Goal: Find specific page/section: Find specific page/section

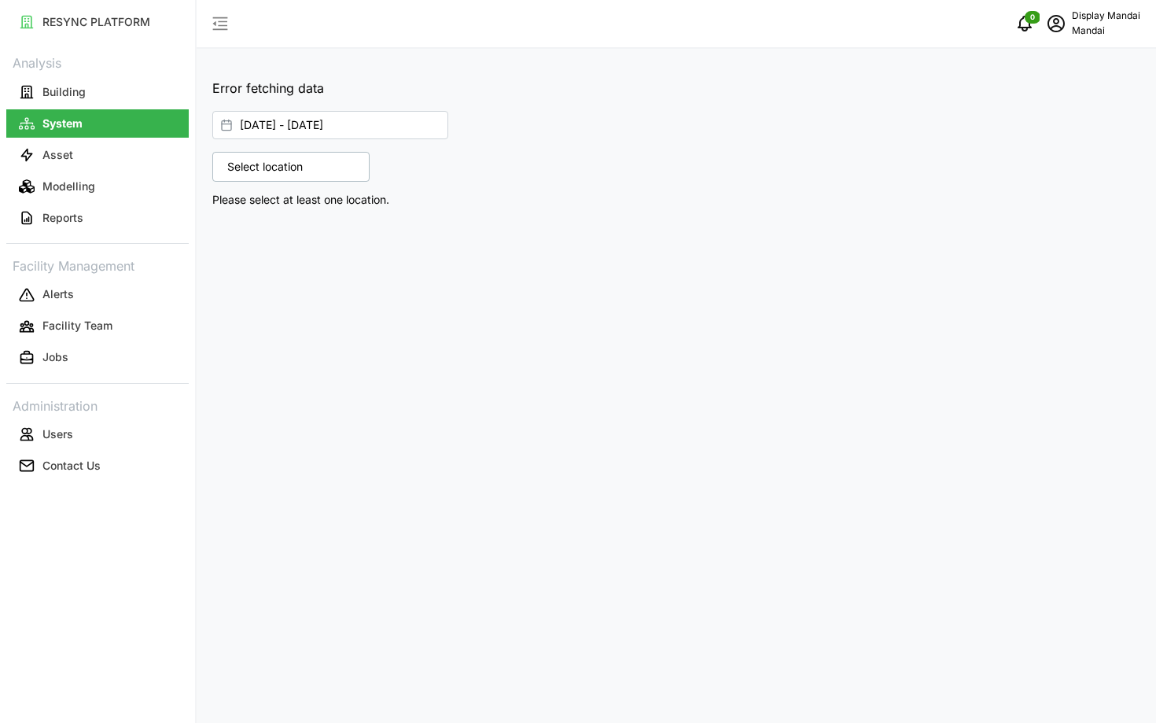
click at [165, 171] on link "Modelling" at bounding box center [97, 186] width 183 height 31
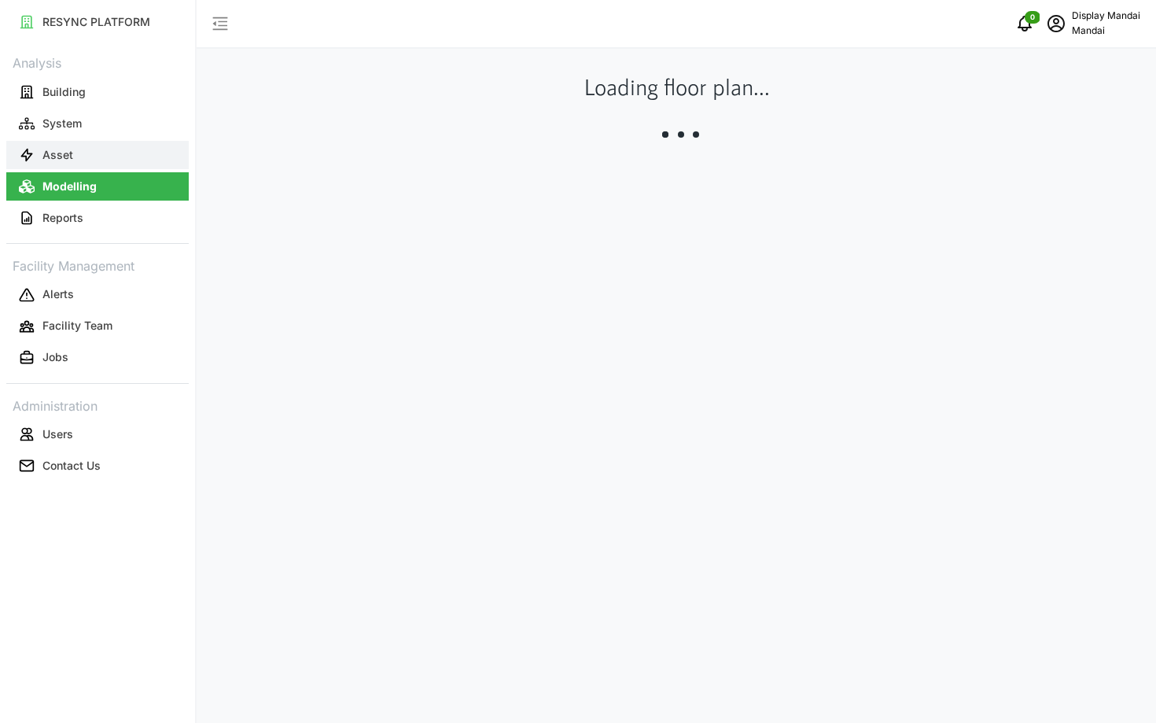
click at [141, 153] on button "Asset" at bounding box center [97, 155] width 183 height 28
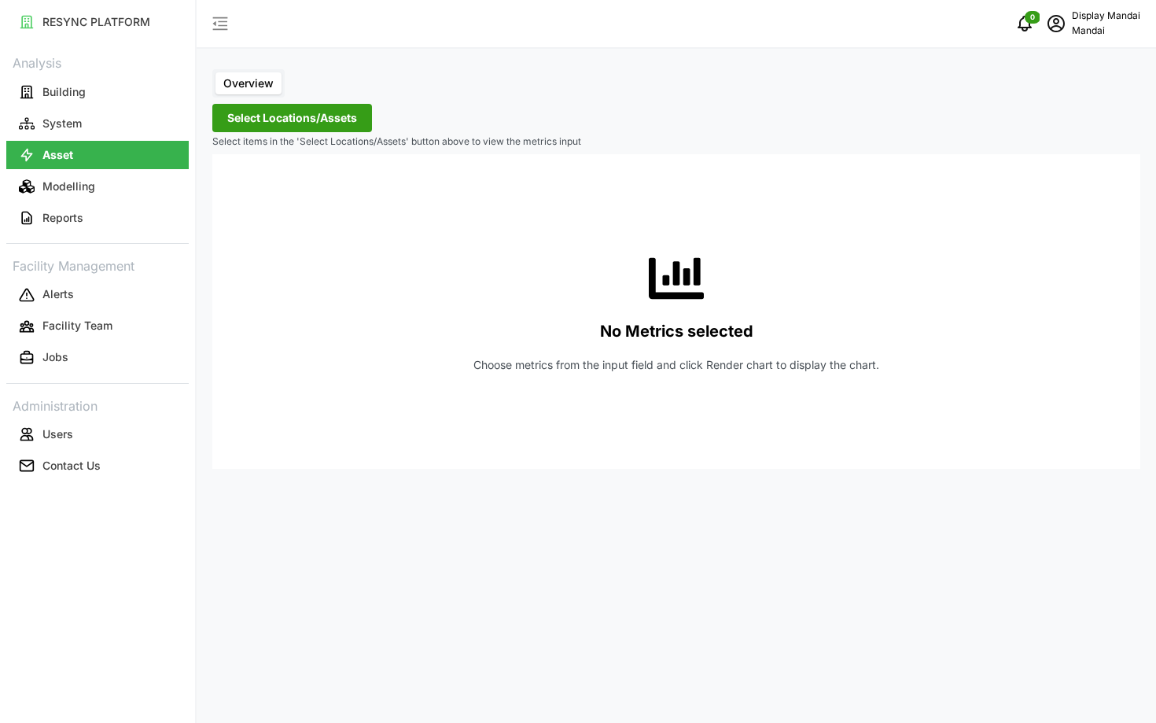
click at [308, 106] on span "Select Locations/Assets" at bounding box center [292, 118] width 130 height 27
click at [292, 110] on span "Select Locations/Assets" at bounding box center [292, 118] width 130 height 27
click at [227, 159] on div "No Metrics selected Choose metrics from the input field and click Render chart …" at bounding box center [676, 311] width 903 height 315
click at [123, 185] on button "Modelling" at bounding box center [97, 186] width 183 height 28
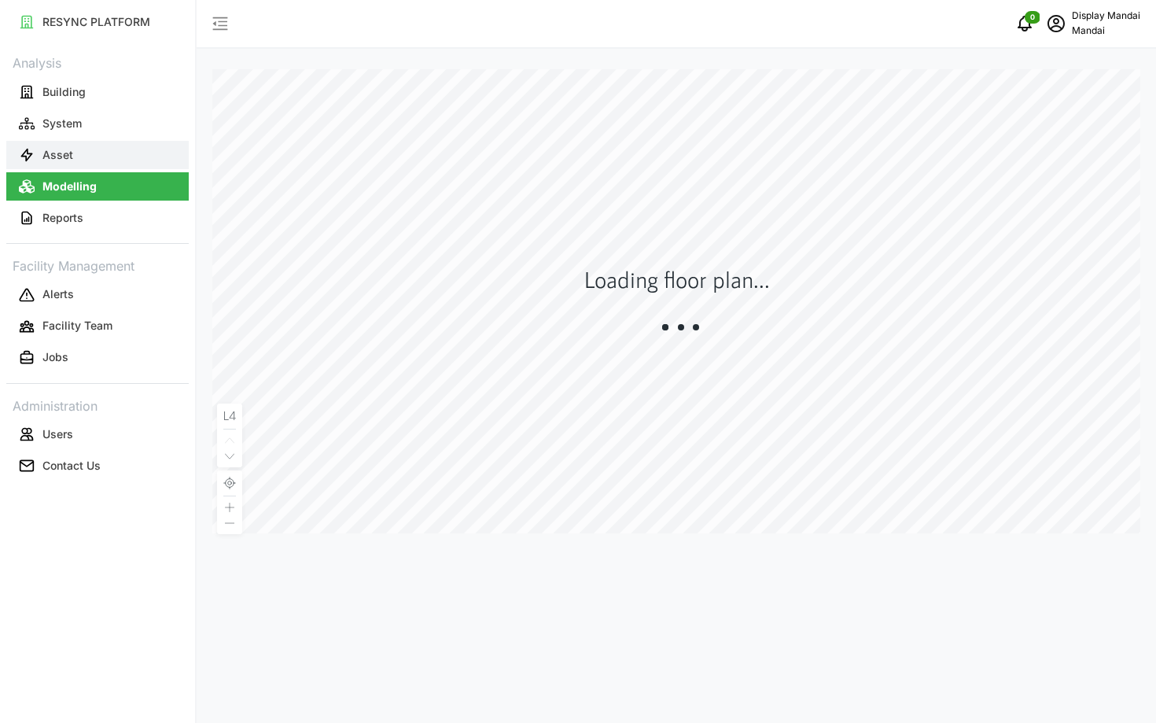
click at [108, 156] on button "Asset" at bounding box center [97, 155] width 183 height 28
